Goal: Transaction & Acquisition: Purchase product/service

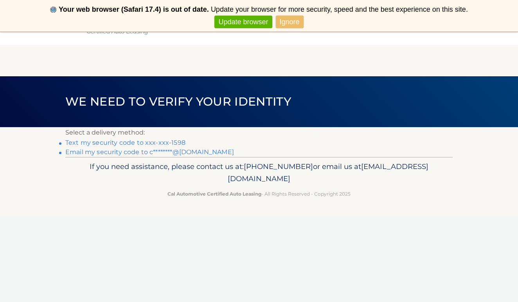
click at [164, 141] on link "Text my security code to xxx-xxx-1598" at bounding box center [125, 142] width 120 height 7
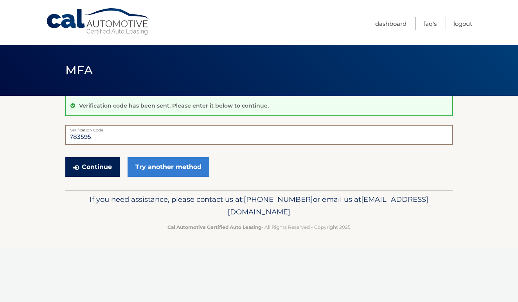
type input "783595"
click at [102, 166] on button "Continue" at bounding box center [92, 167] width 54 height 20
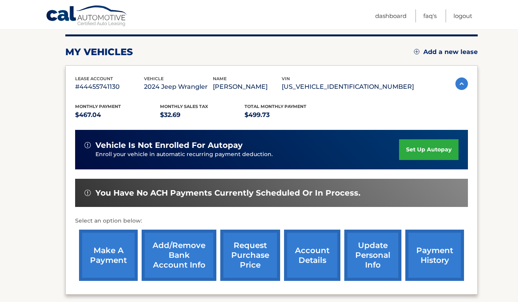
scroll to position [97, 0]
click at [425, 152] on link "set up autopay" at bounding box center [428, 149] width 59 height 21
click at [107, 257] on link "make a payment" at bounding box center [108, 255] width 59 height 51
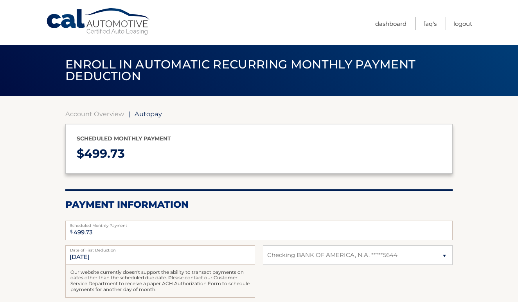
select select "ZWU4ZWUyMzUtNTNkMC00YmE0LWIwNzQtNjUxZGJjYjdhZmZi"
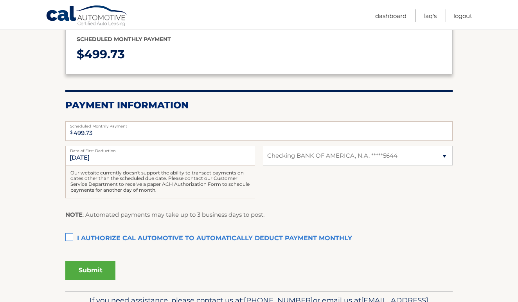
scroll to position [100, 0]
click at [91, 158] on input "10/11/2025" at bounding box center [160, 156] width 190 height 20
click at [84, 155] on input "10/11/2025" at bounding box center [160, 156] width 190 height 20
click at [114, 186] on div "Our website currently doesn't support the ability to transact payments on dates…" at bounding box center [160, 181] width 190 height 33
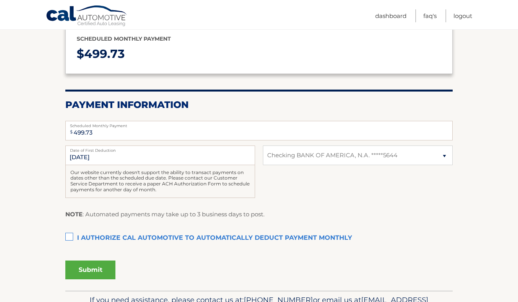
click at [160, 234] on label "I authorize cal automotive to automatically deduct payment monthly This checkbo…" at bounding box center [258, 239] width 387 height 16
click at [0, 0] on input "I authorize cal automotive to automatically deduct payment monthly This checkbo…" at bounding box center [0, 0] width 0 height 0
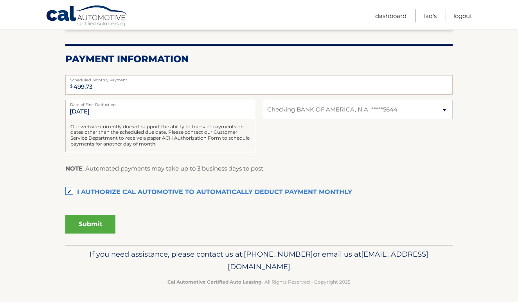
scroll to position [145, 0]
click at [68, 189] on label "I authorize cal automotive to automatically deduct payment monthly This checkbo…" at bounding box center [258, 193] width 387 height 16
click at [0, 0] on input "I authorize cal automotive to automatically deduct payment monthly This checkbo…" at bounding box center [0, 0] width 0 height 0
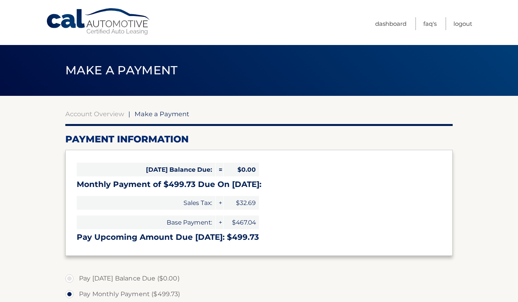
select select "ZWU4ZWUyMzUtNTNkMC00YmE0LWIwNzQtNjUxZGJjYjdhZmZi"
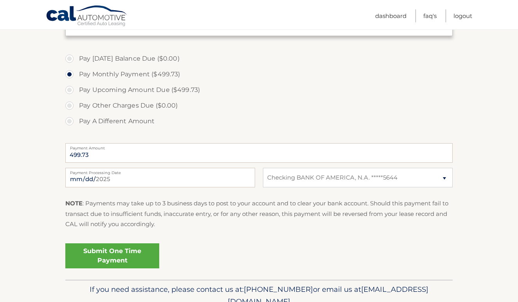
scroll to position [220, 0]
click at [124, 254] on link "Submit One Time Payment" at bounding box center [112, 255] width 94 height 25
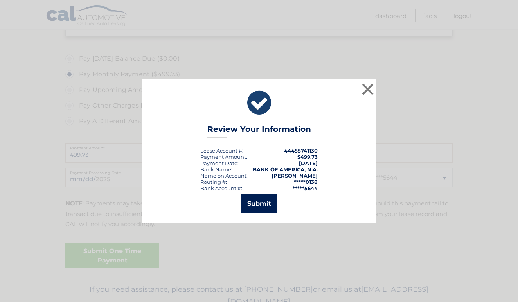
click at [261, 201] on button "Submit" at bounding box center [259, 204] width 36 height 19
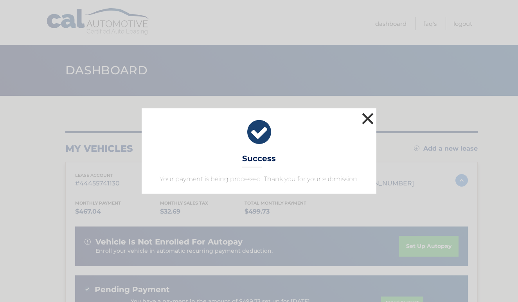
click at [363, 116] on button "×" at bounding box center [368, 119] width 16 height 16
